Goal: Task Accomplishment & Management: Manage account settings

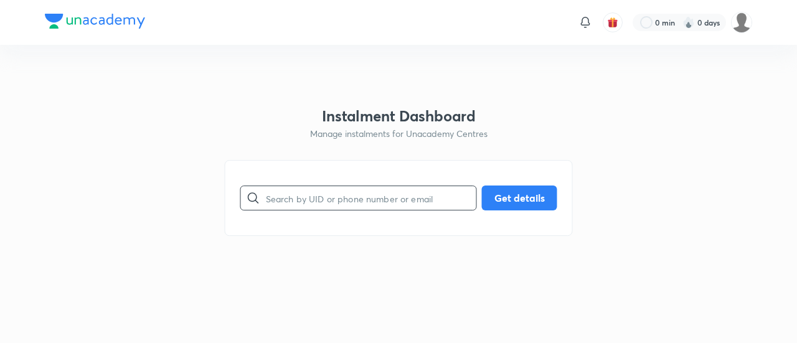
paste input "X9RKTIWGRO"
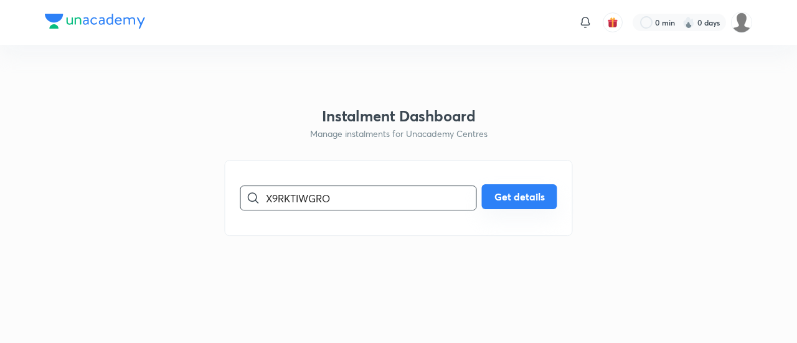
type input "X9RKTIWGRO"
click at [505, 194] on button "Get details" at bounding box center [519, 196] width 75 height 25
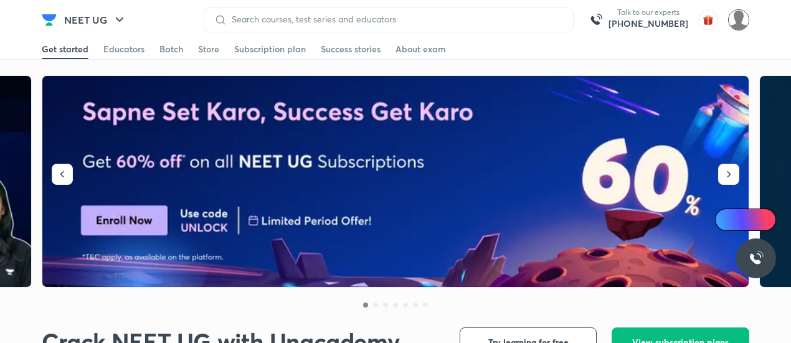
click at [741, 20] on img at bounding box center [738, 19] width 21 height 21
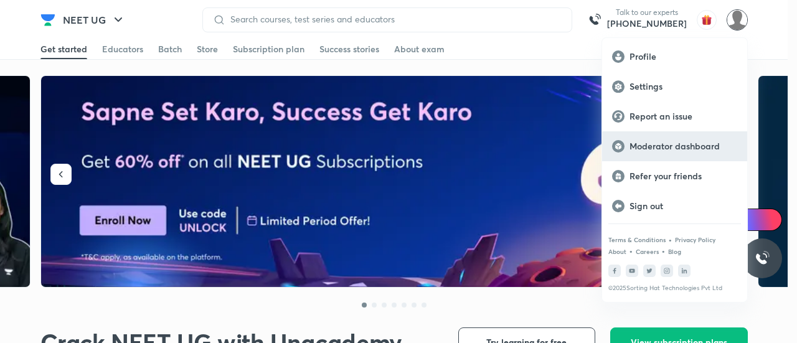
click at [653, 148] on p "Moderator dashboard" at bounding box center [684, 146] width 108 height 11
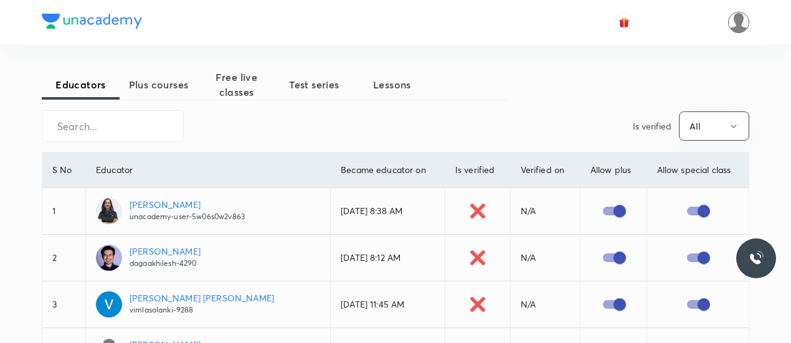
click at [735, 20] on img at bounding box center [738, 22] width 21 height 21
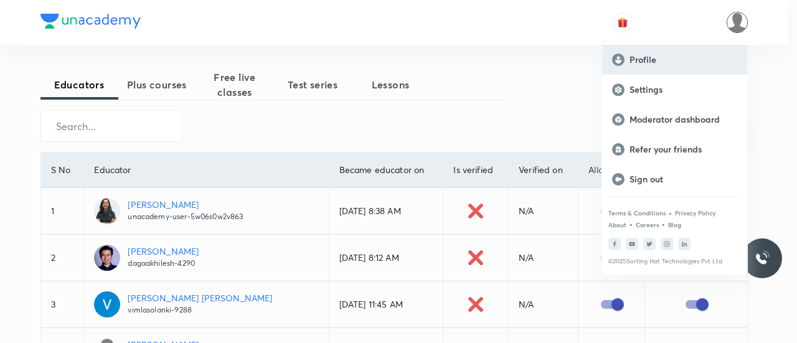
click at [682, 65] on div "Profile" at bounding box center [674, 60] width 145 height 30
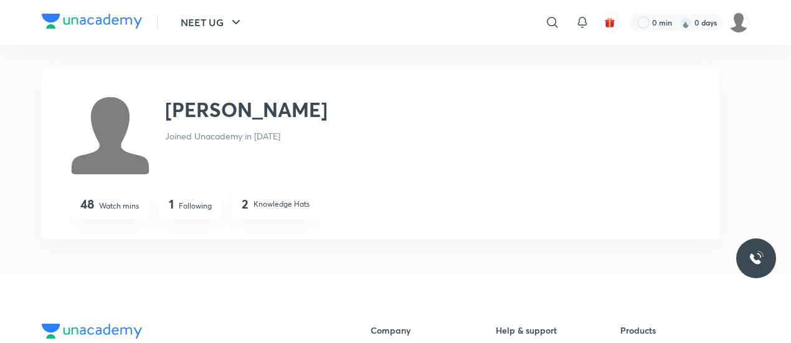
click at [111, 114] on img at bounding box center [110, 135] width 80 height 80
click at [274, 208] on p "Knowledge Hats" at bounding box center [282, 204] width 56 height 11
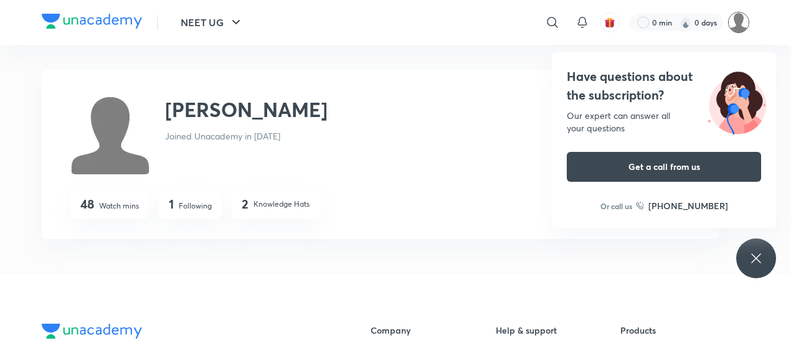
click at [734, 27] on img at bounding box center [738, 22] width 21 height 21
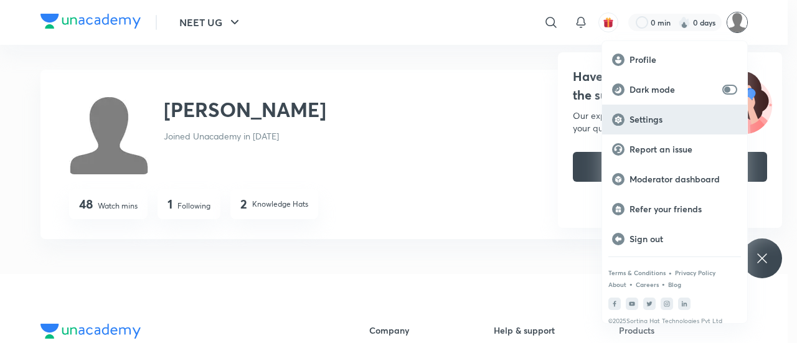
click at [656, 118] on p "Settings" at bounding box center [684, 119] width 108 height 11
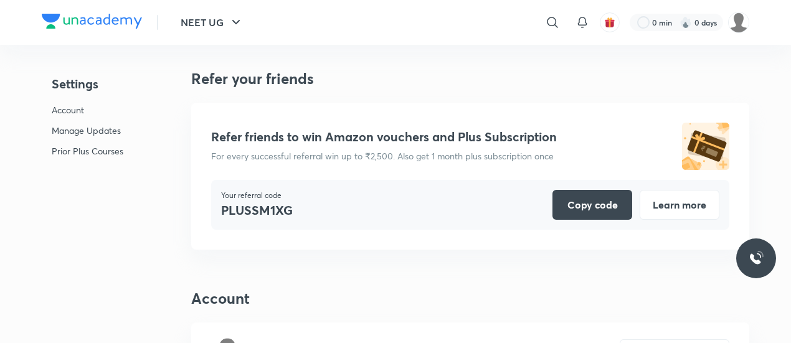
click at [113, 104] on p "Account" at bounding box center [88, 109] width 72 height 13
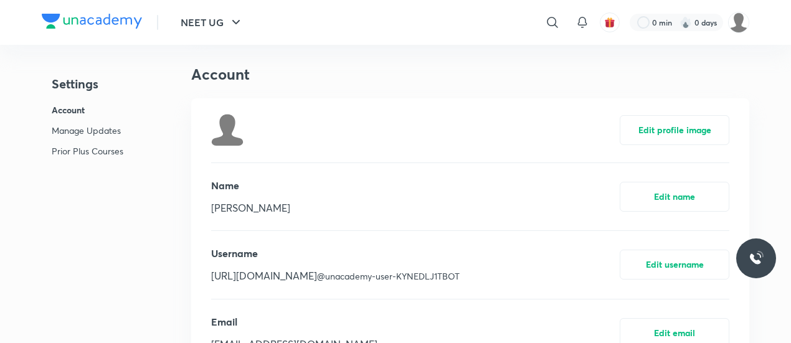
scroll to position [225, 0]
click at [93, 110] on p "Account" at bounding box center [88, 109] width 72 height 13
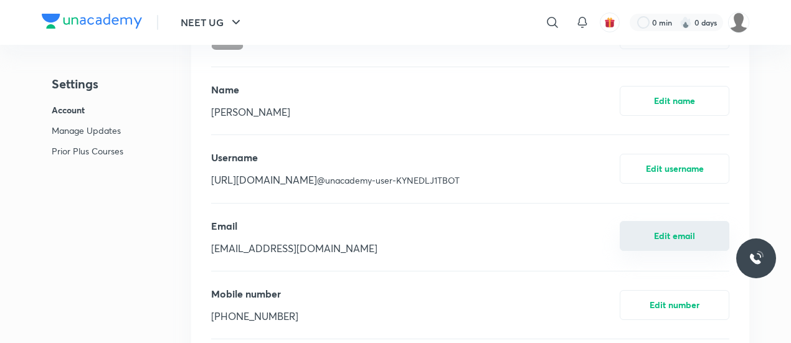
scroll to position [320, 0]
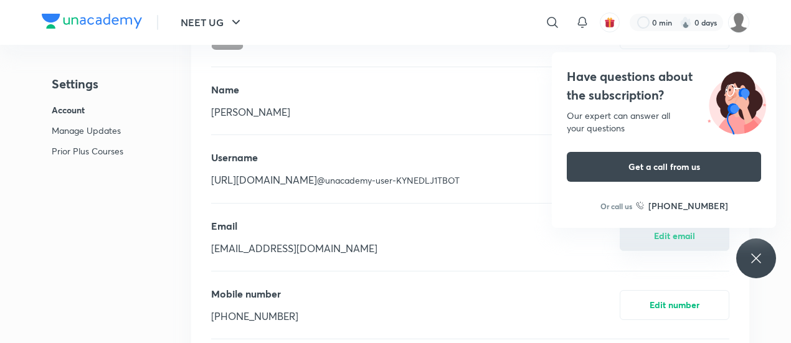
click at [657, 242] on button "Edit email" at bounding box center [675, 236] width 110 height 30
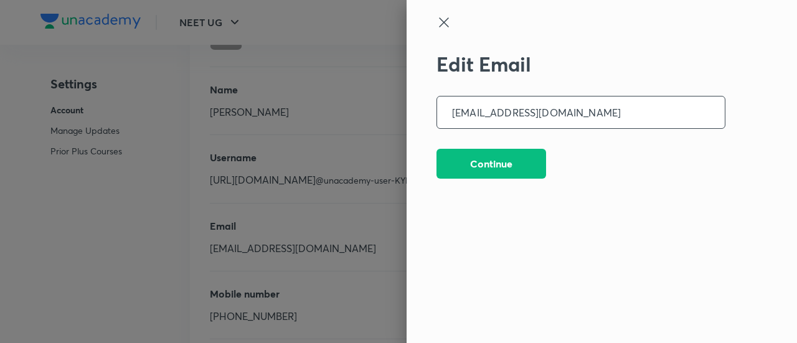
click at [616, 114] on input "[EMAIL_ADDRESS][DOMAIN_NAME]" at bounding box center [581, 113] width 288 height 32
type input "[EMAIL_ADDRESS][DOMAIN_NAME]"
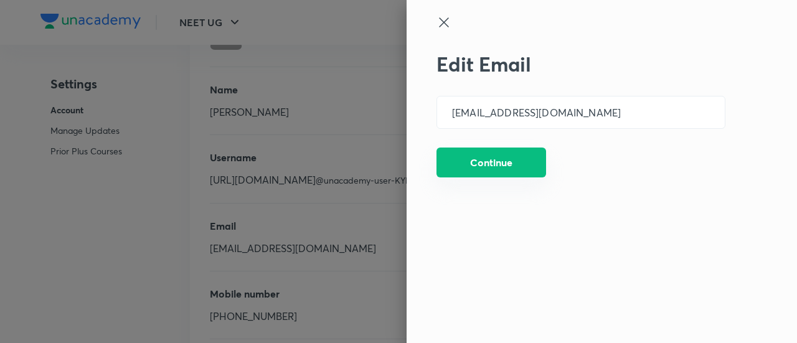
click at [515, 159] on button "Continue" at bounding box center [492, 163] width 110 height 30
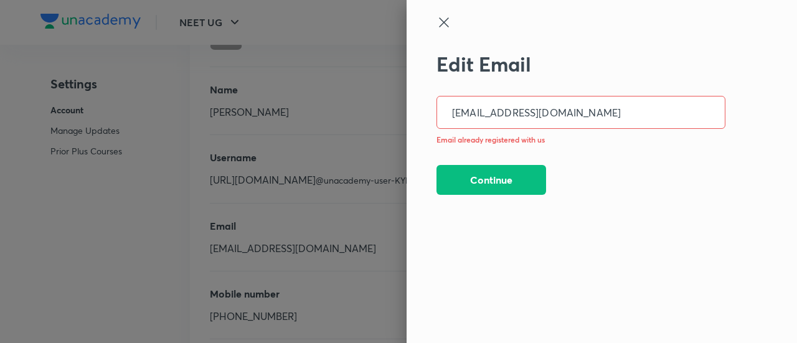
click at [442, 23] on icon at bounding box center [444, 22] width 15 height 15
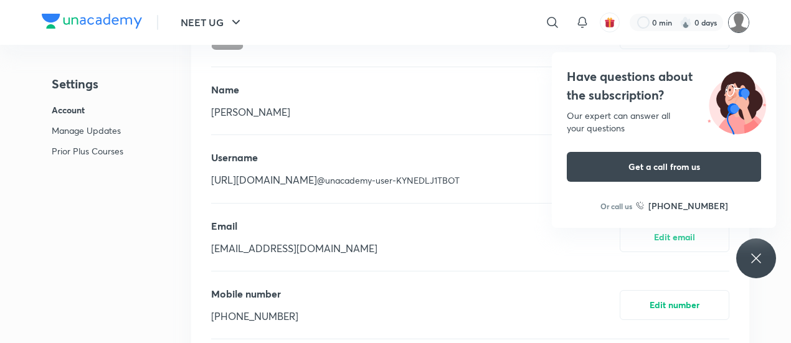
click at [742, 17] on img at bounding box center [738, 22] width 21 height 21
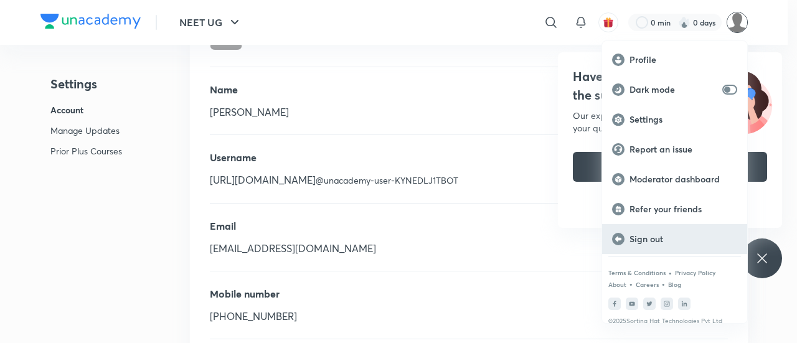
click at [666, 240] on p "Sign out" at bounding box center [684, 239] width 108 height 11
